Goal: Task Accomplishment & Management: Complete application form

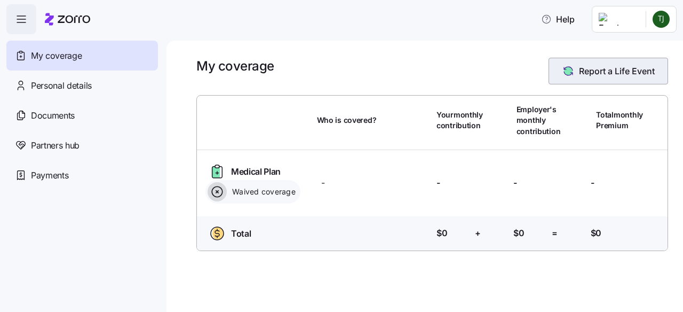
click at [640, 76] on span "Report a Life Event" at bounding box center [617, 71] width 76 height 13
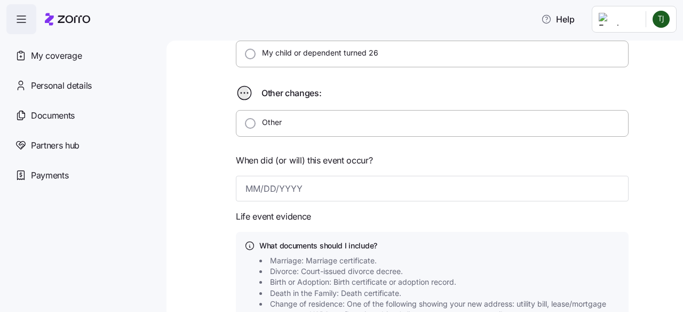
scroll to position [320, 0]
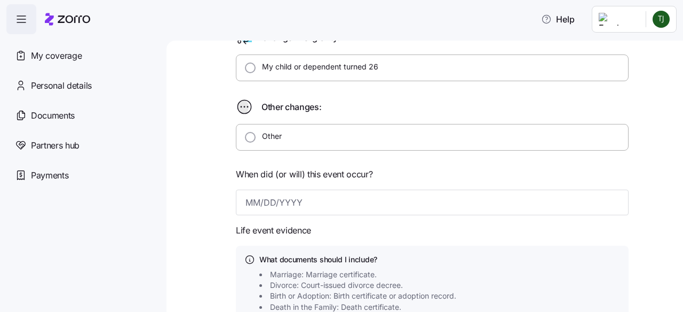
drag, startPoint x: 241, startPoint y: 135, endPoint x: 243, endPoint y: 127, distance: 8.3
click at [245, 132] on div at bounding box center [250, 137] width 11 height 11
radio input "true"
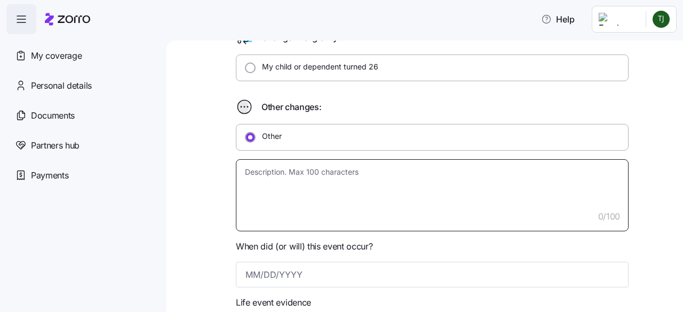
click at [277, 170] on textarea at bounding box center [432, 195] width 393 height 72
type textarea "x"
type textarea "L"
type textarea "x"
type textarea "Lo"
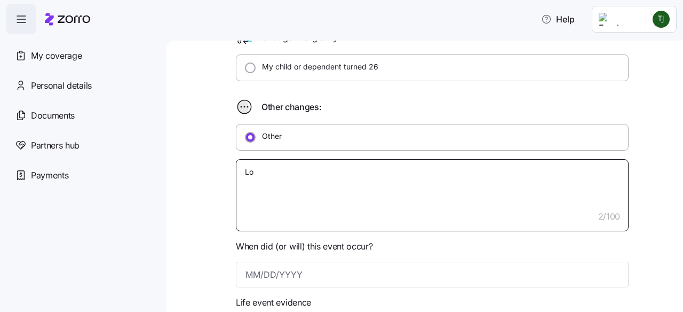
type textarea "x"
type textarea "Los"
type textarea "x"
type textarea "Lost"
type textarea "x"
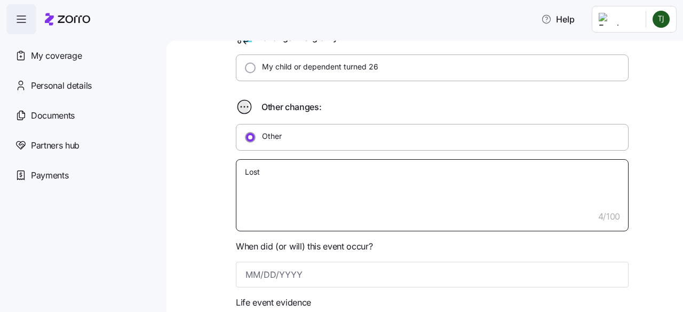
type textarea "Lost"
type textarea "x"
type textarea "Lost m"
type textarea "x"
type textarea "Lost me"
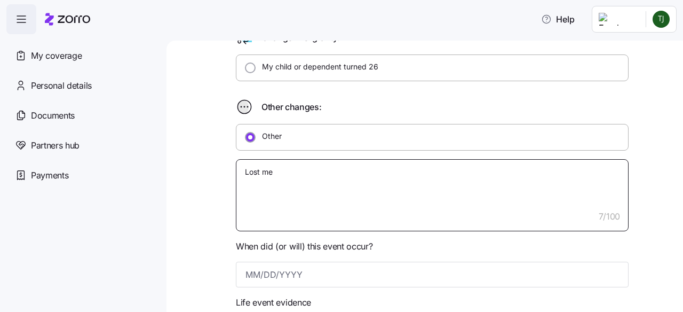
type textarea "x"
type textarea "Lost med"
type textarea "x"
type textarea "Lost medi"
type textarea "x"
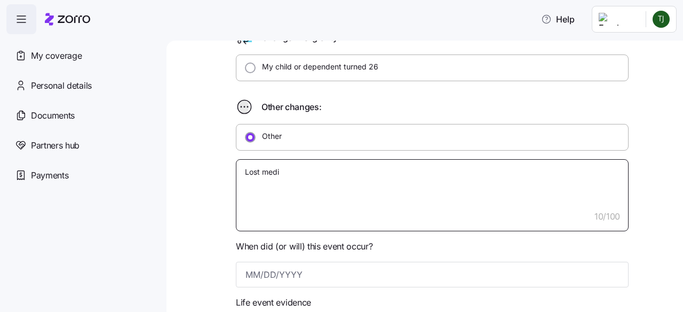
type textarea "Lost medic"
type textarea "x"
type textarea "Lost medica"
type textarea "x"
type textarea "Lost medicai"
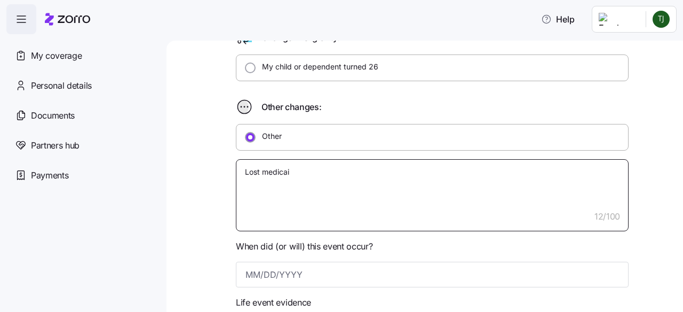
type textarea "x"
type textarea "Lost medicaid"
type textarea "x"
type textarea "Lost medicaid"
type textarea "x"
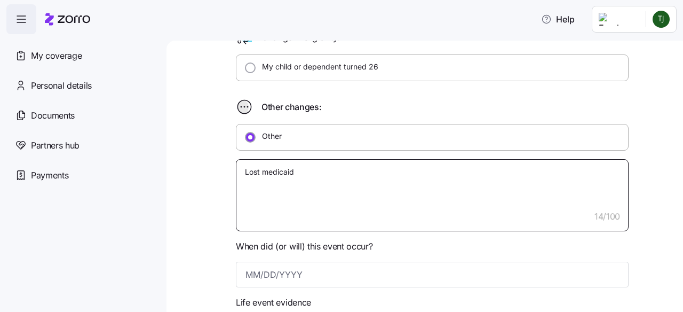
type textarea "Lost medicaid c"
type textarea "x"
type textarea "Lost medicaid co"
type textarea "x"
type textarea "Lost medicaid cove"
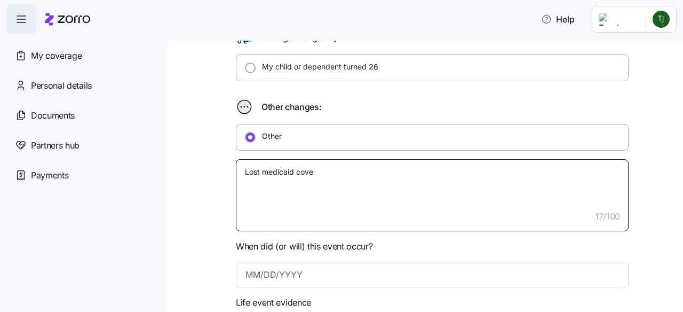
type textarea "x"
type textarea "Lost medicaid cover"
type textarea "x"
type textarea "Lost medicaid covera"
type textarea "x"
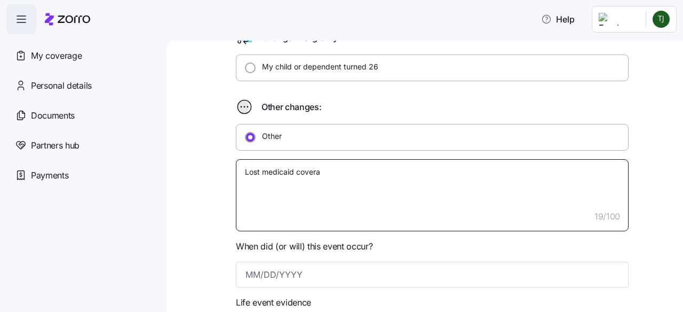
type textarea "Lost medicaid coverag"
type textarea "x"
type textarea "Lost medicaid coverage"
click at [266, 171] on textarea "Lost medicaid coverage" at bounding box center [432, 195] width 393 height 72
type textarea "x"
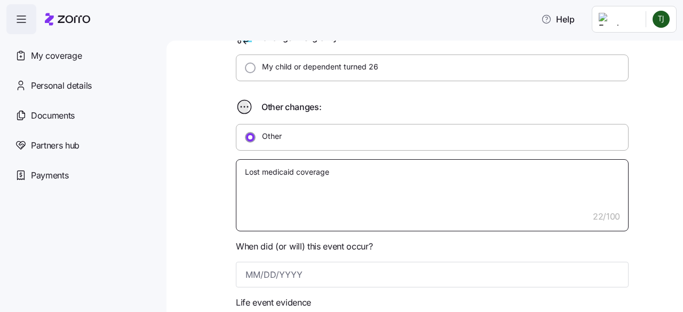
type textarea "Lost edicaid coverage"
type textarea "x"
type textarea "Lost Medicaid coverage"
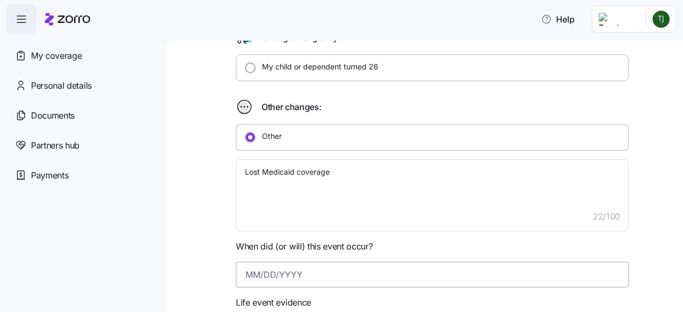
drag, startPoint x: 257, startPoint y: 271, endPoint x: 257, endPoint y: 266, distance: 5.4
click at [257, 268] on input at bounding box center [432, 275] width 393 height 26
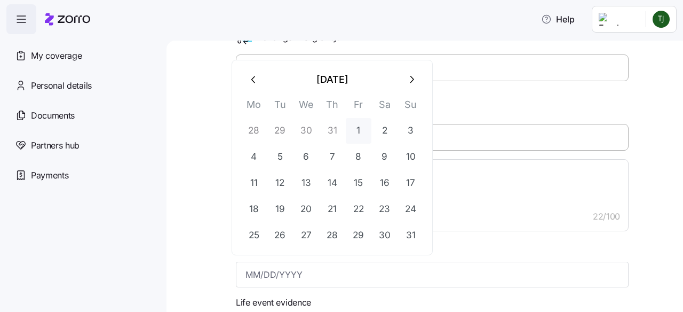
click at [357, 131] on button "1" at bounding box center [359, 131] width 26 height 26
type input "[DATE]"
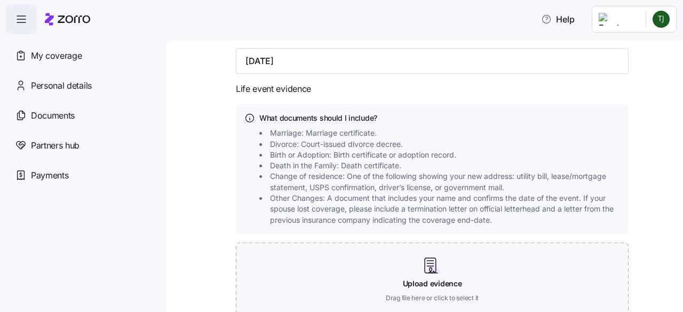
scroll to position [622, 0]
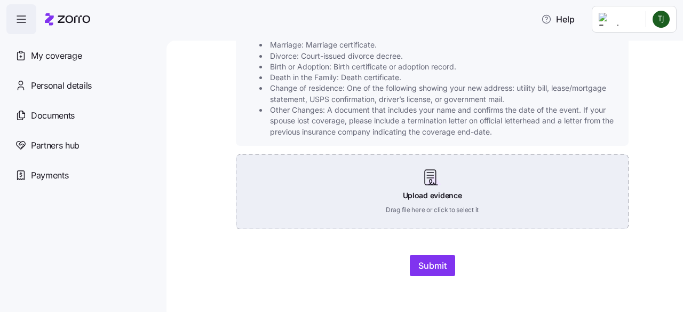
click at [465, 207] on div "Upload evidence Drag file here or click to select it" at bounding box center [432, 191] width 393 height 75
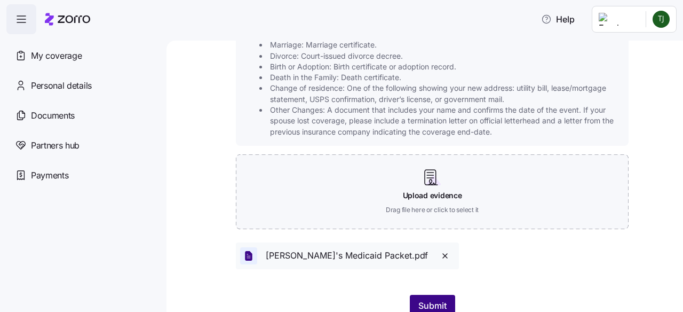
click at [432, 295] on button "Submit" at bounding box center [432, 305] width 45 height 21
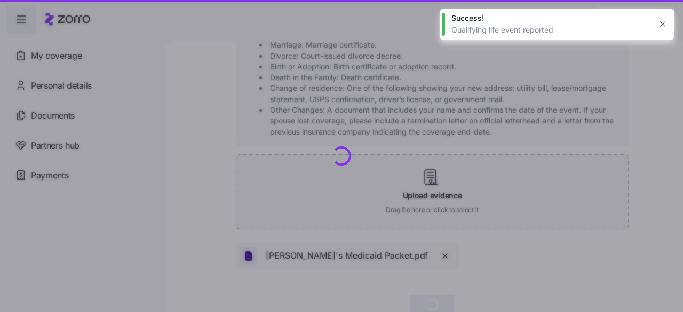
type textarea "x"
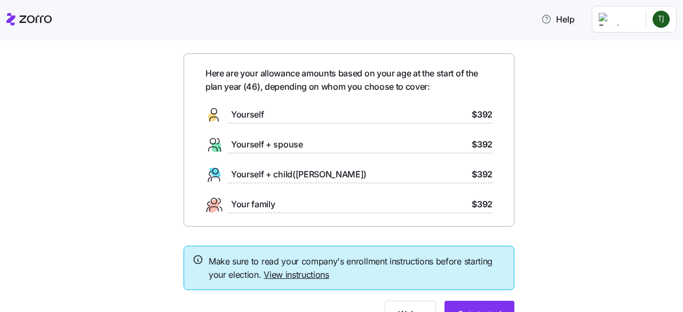
scroll to position [87, 0]
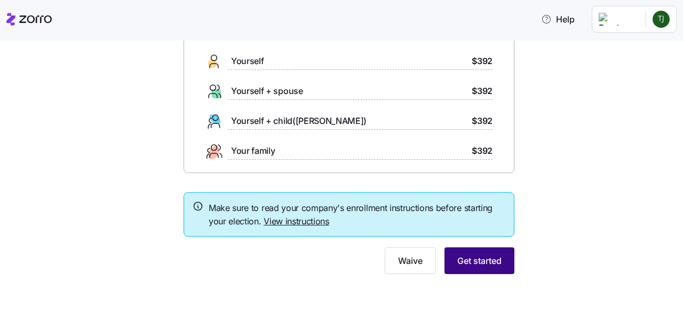
click at [490, 253] on button "Get started" at bounding box center [480, 260] width 70 height 27
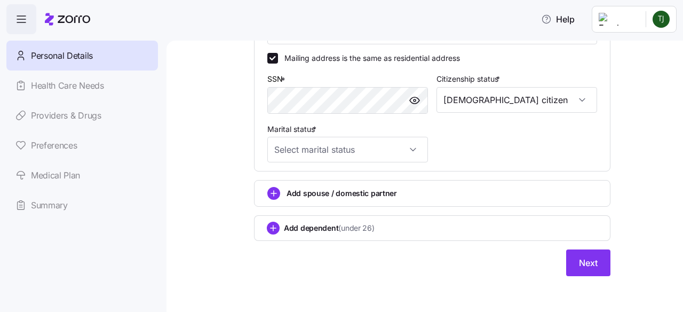
scroll to position [403, 0]
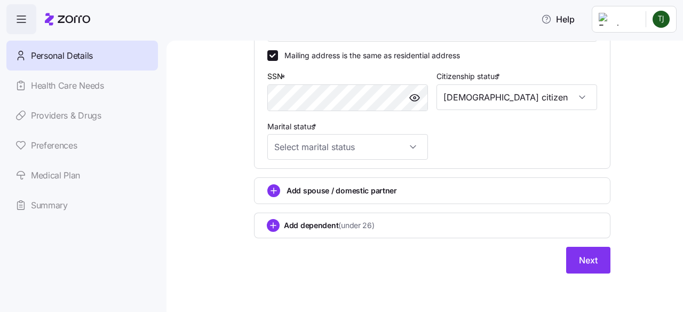
click at [268, 223] on circle "add icon" at bounding box center [273, 225] width 12 height 12
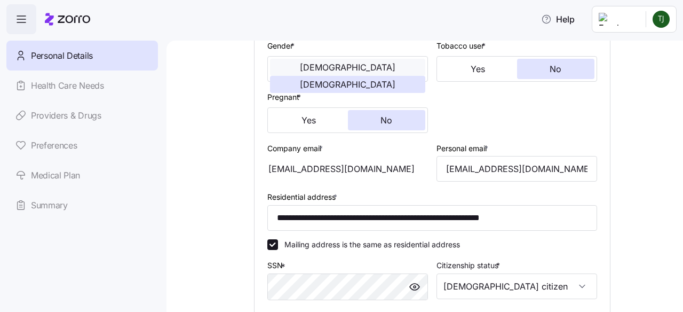
scroll to position [136, 0]
